Goal: Check status: Check status

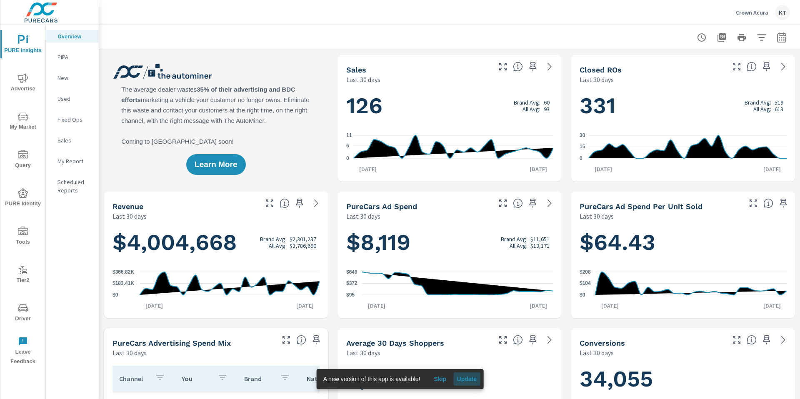
click at [471, 377] on span "Update" at bounding box center [467, 378] width 20 height 7
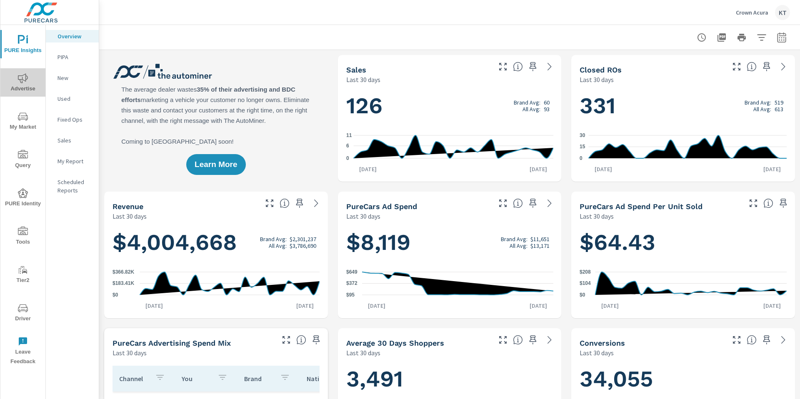
click at [21, 82] on icon "nav menu" at bounding box center [23, 78] width 10 height 10
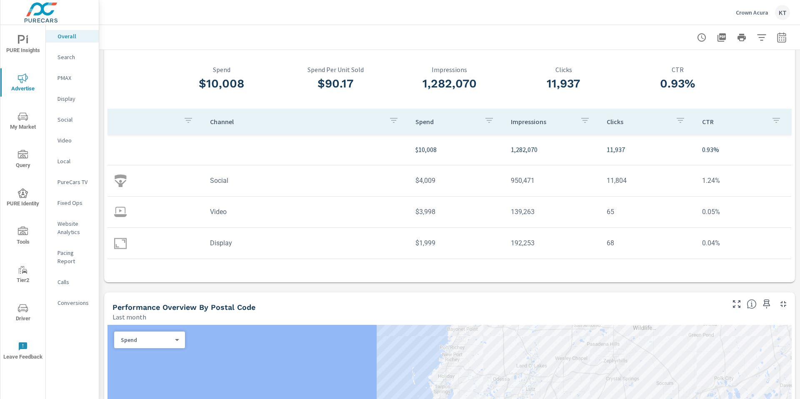
scroll to position [7, 0]
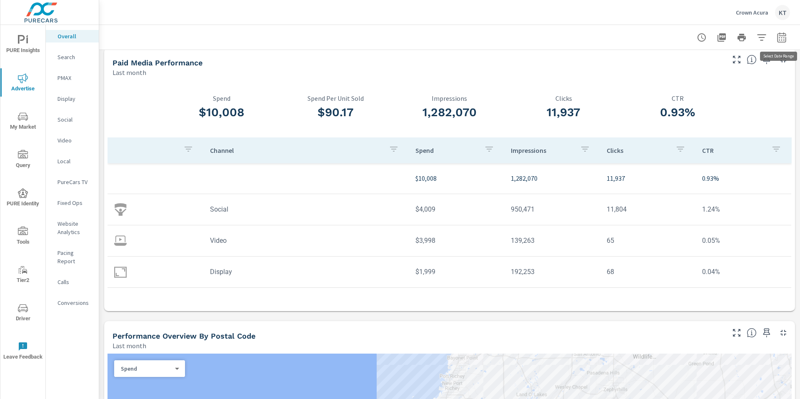
click at [781, 40] on icon "button" at bounding box center [781, 37] width 10 height 10
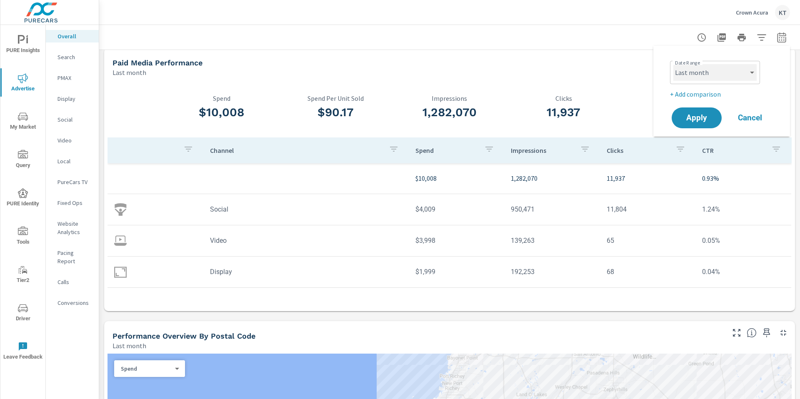
click at [746, 72] on select "Custom Yesterday Last week Last 7 days Last 14 days Last 30 days Last 45 days L…" at bounding box center [714, 72] width 83 height 17
click at [673, 64] on select "Custom Yesterday Last week Last 7 days Last 14 days Last 30 days Last 45 days L…" at bounding box center [714, 72] width 83 height 17
select select "Month to date"
click at [704, 121] on span "Apply" at bounding box center [696, 118] width 34 height 8
